Goal: Information Seeking & Learning: Learn about a topic

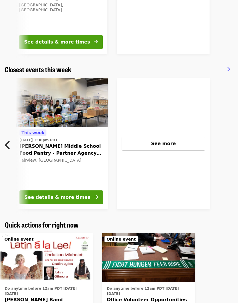
scroll to position [0, 292]
click at [175, 146] on button "See more" at bounding box center [163, 144] width 84 height 14
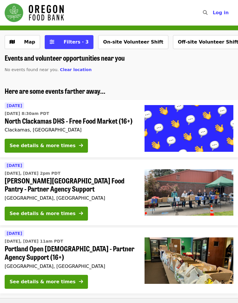
click at [24, 44] on span "Map" at bounding box center [29, 42] width 11 height 6
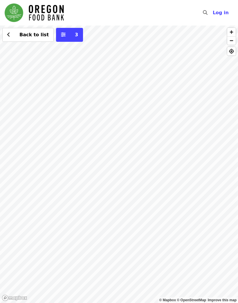
click at [229, 43] on span "button" at bounding box center [231, 41] width 8 height 8
click at [235, 43] on span "button" at bounding box center [231, 41] width 8 height 8
click at [231, 41] on span "button" at bounding box center [231, 41] width 8 height 8
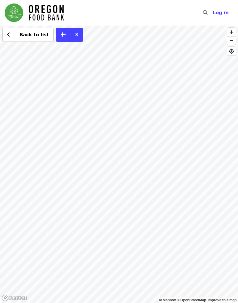
click at [233, 43] on span "button" at bounding box center [231, 41] width 8 height 8
